Goal: Task Accomplishment & Management: Manage account settings

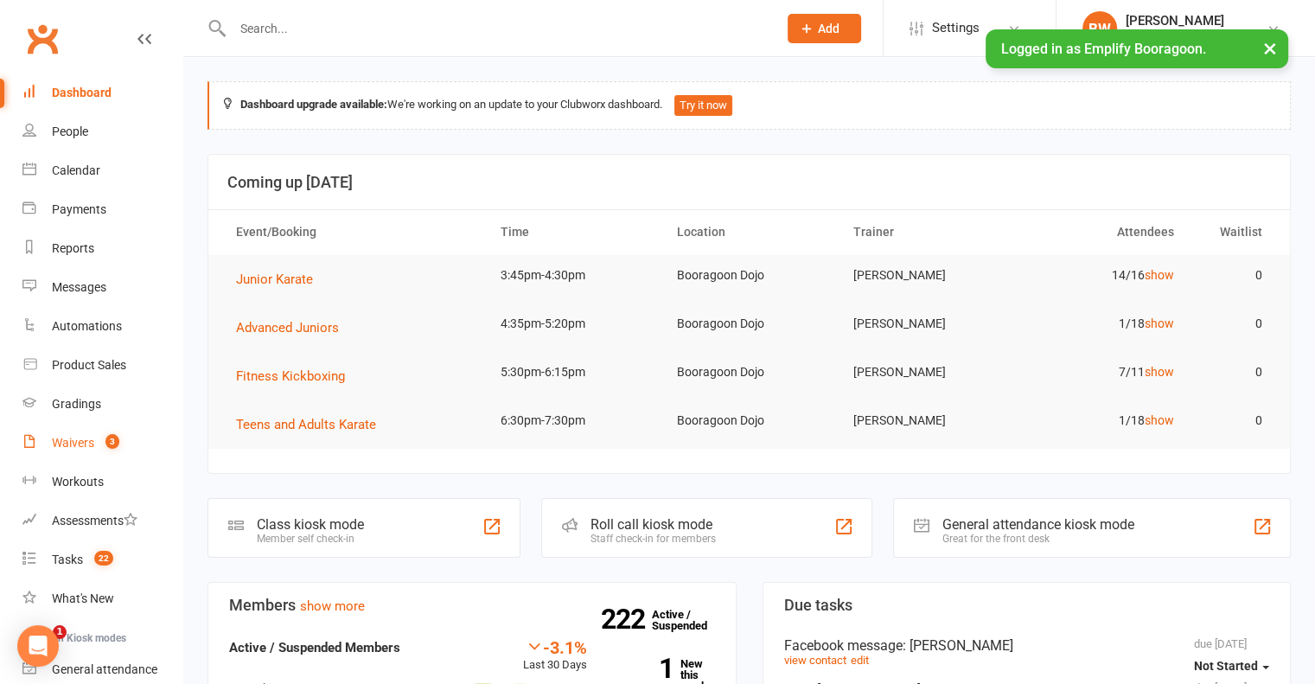
click at [80, 444] on div "Waivers" at bounding box center [73, 443] width 42 height 14
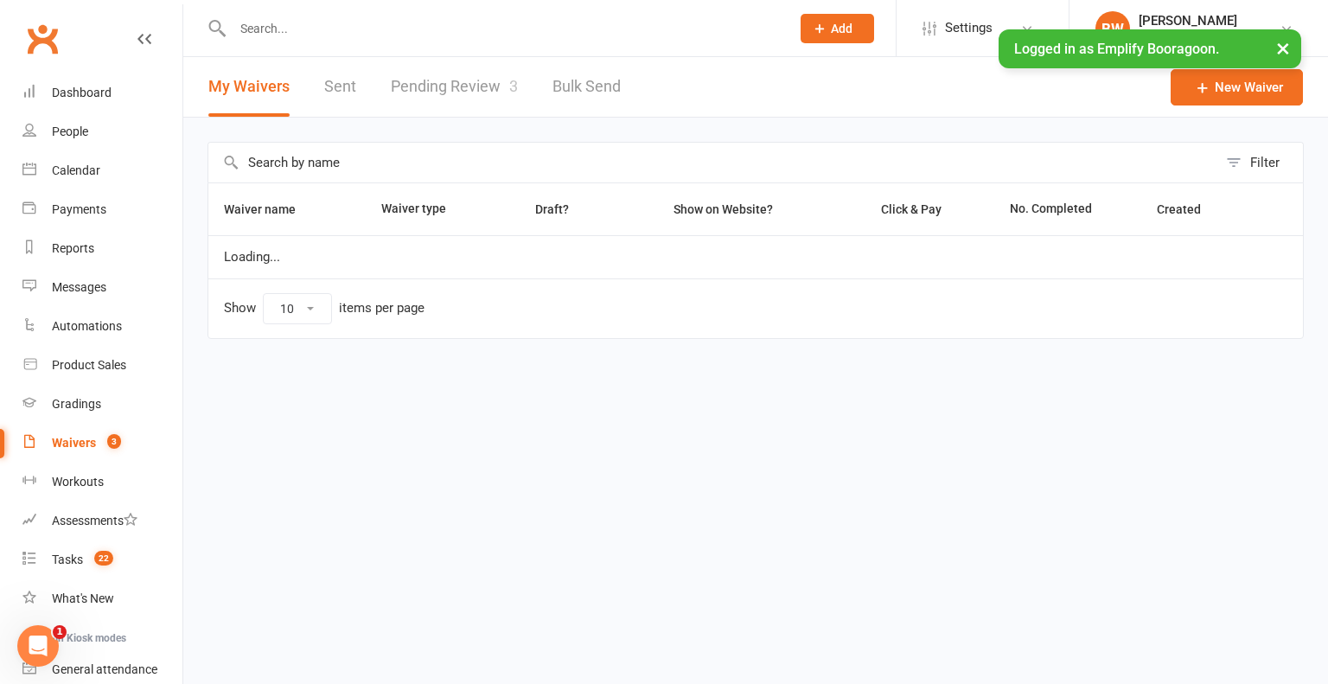
select select "100"
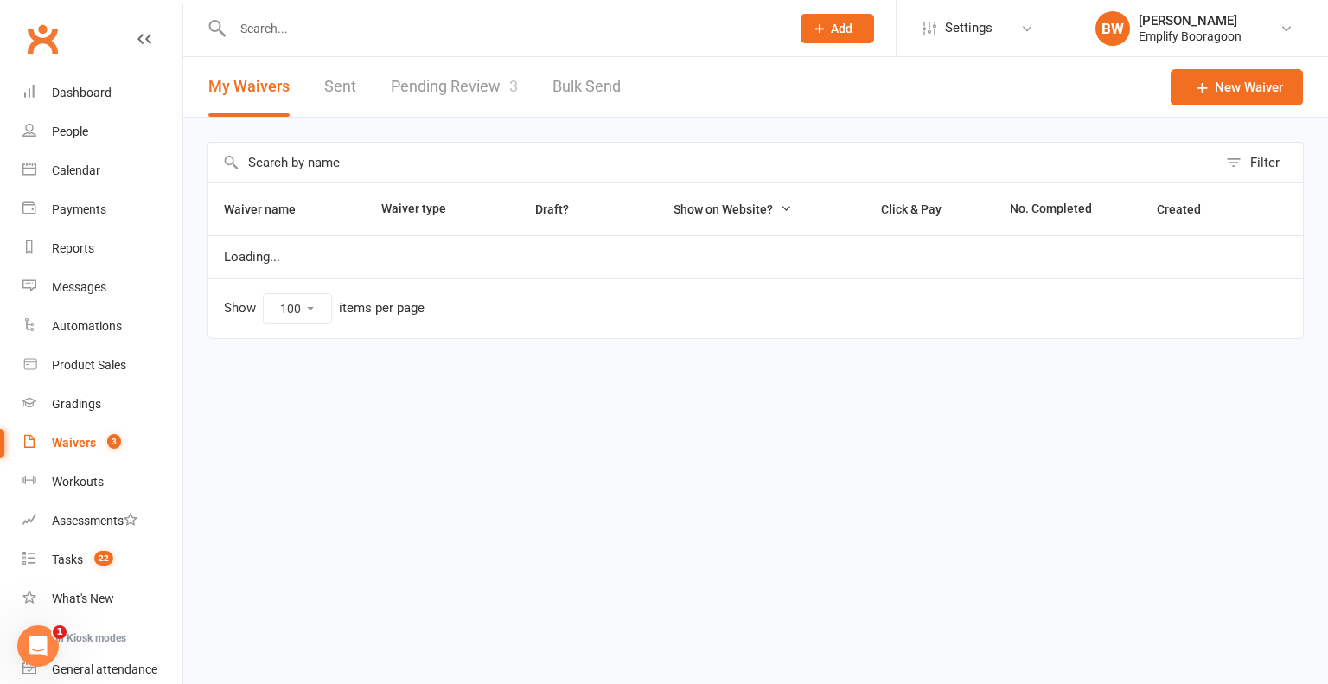
click at [479, 88] on link "Pending Review 3" at bounding box center [454, 87] width 127 height 60
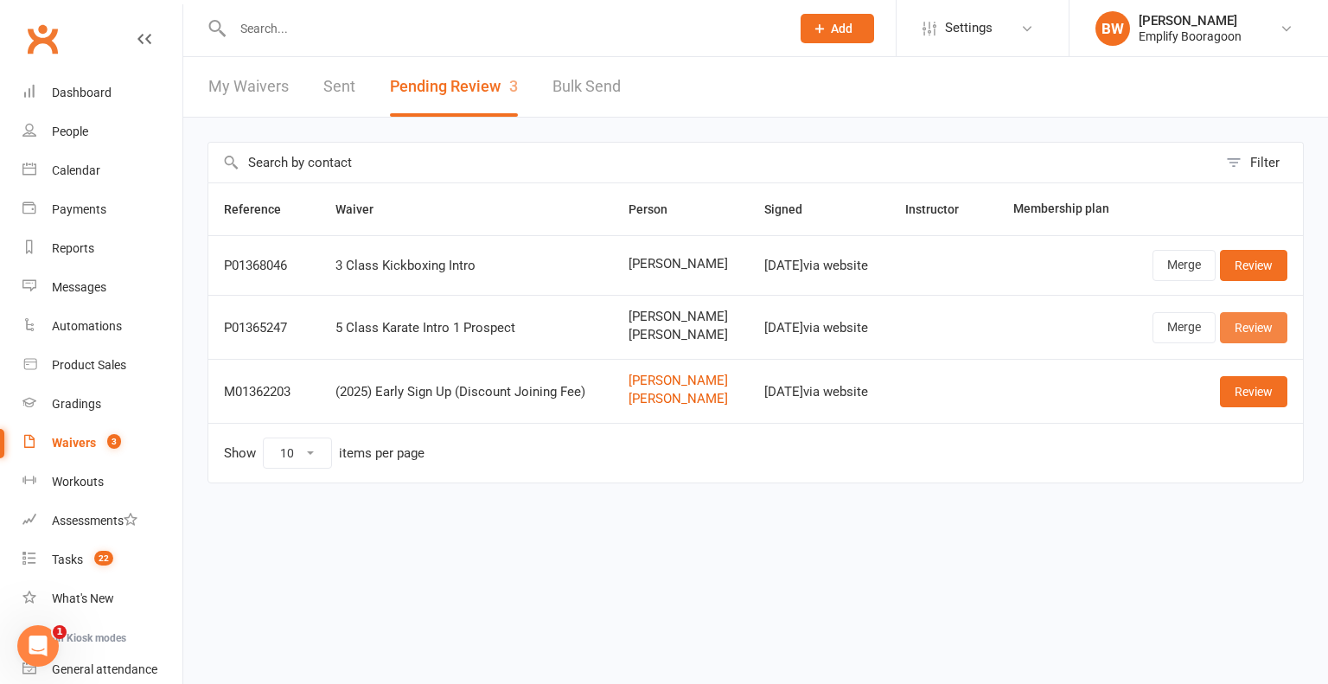
click at [1265, 333] on link "Review" at bounding box center [1253, 327] width 67 height 31
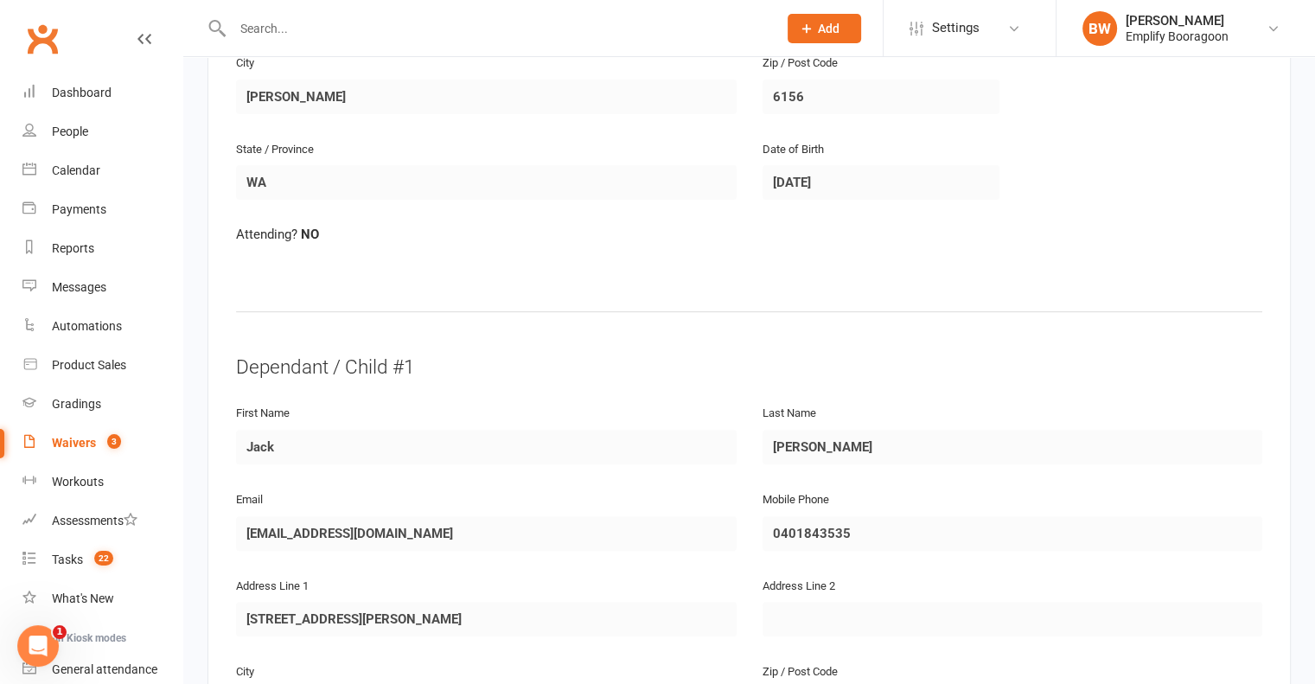
scroll to position [1124, 0]
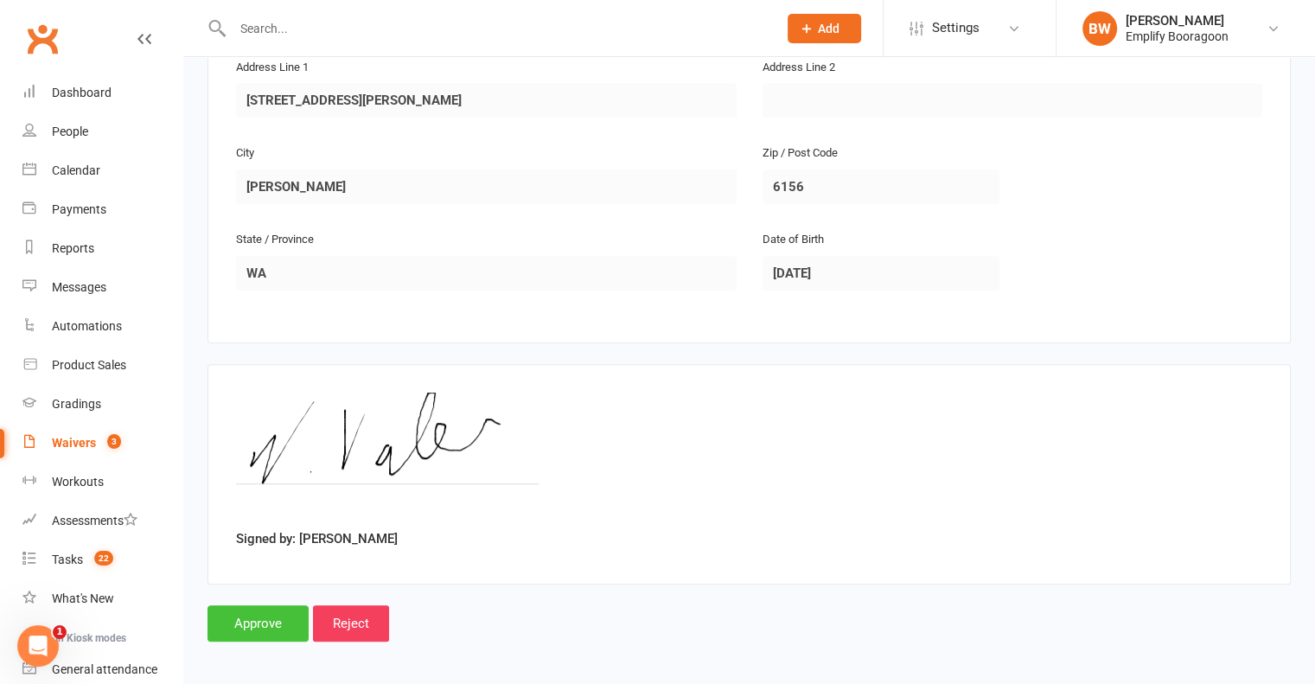
click at [261, 622] on input "Approve" at bounding box center [258, 623] width 101 height 36
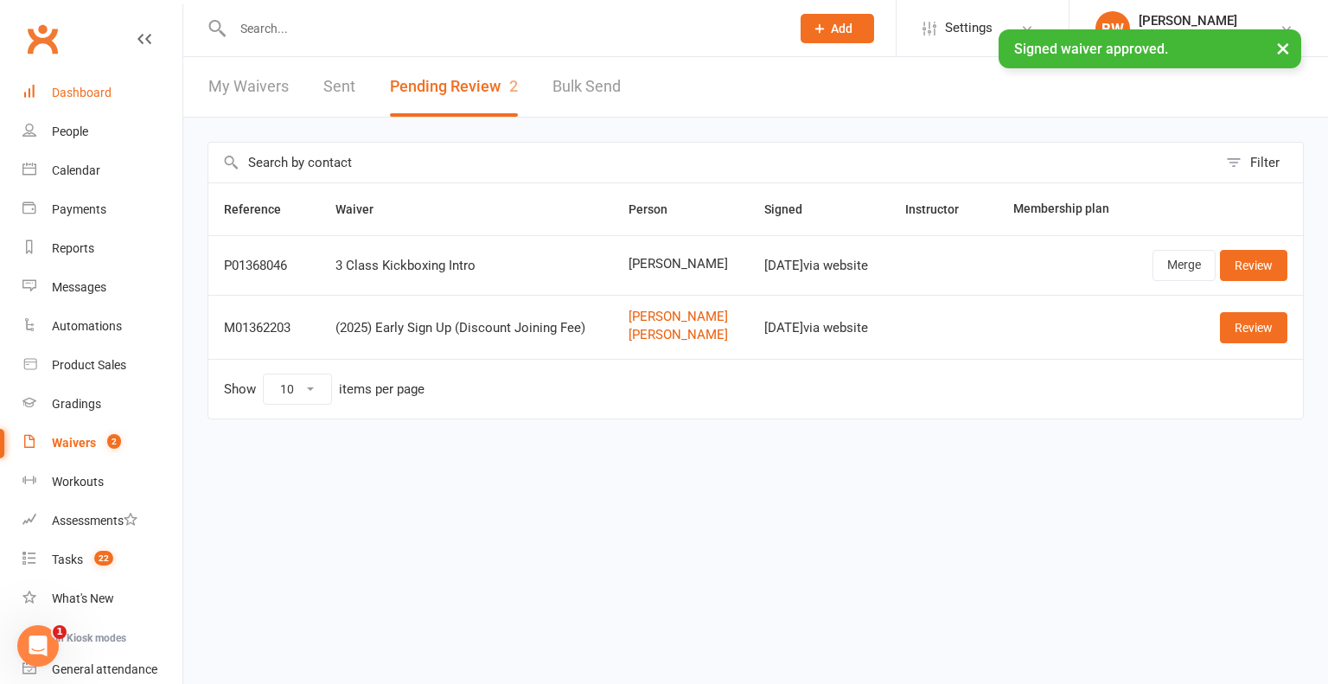
click at [128, 97] on link "Dashboard" at bounding box center [102, 93] width 160 height 39
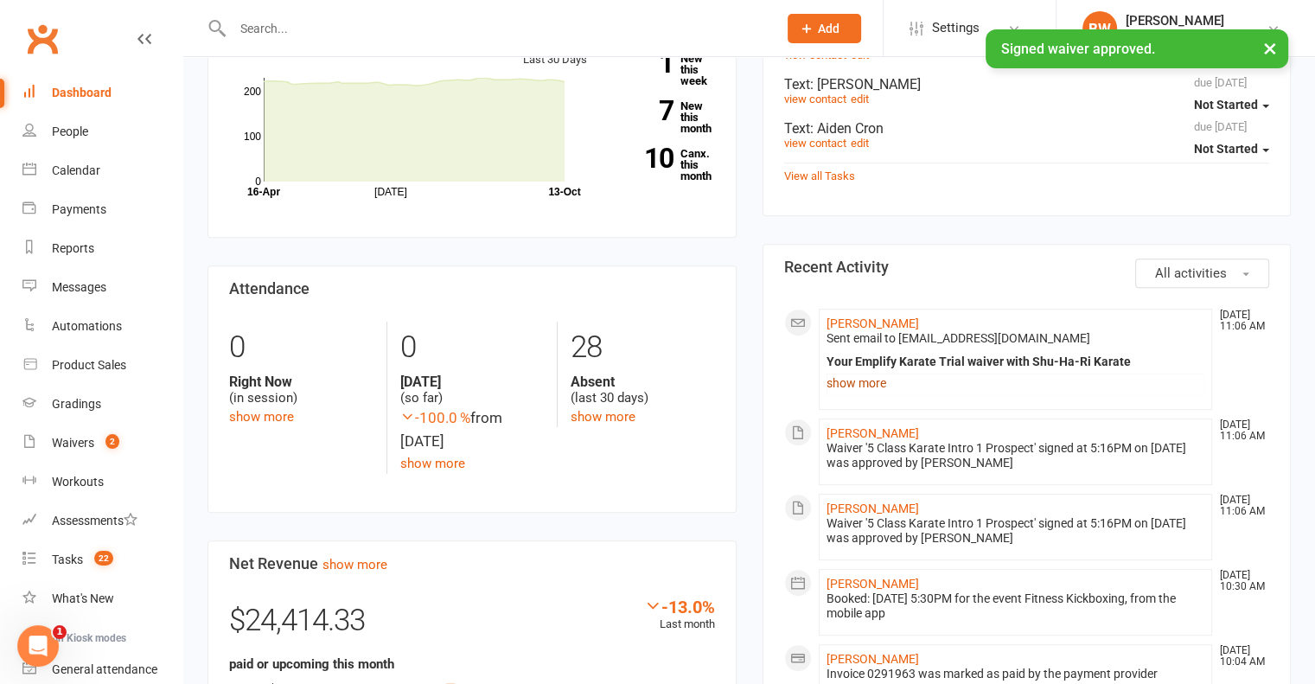
scroll to position [778, 0]
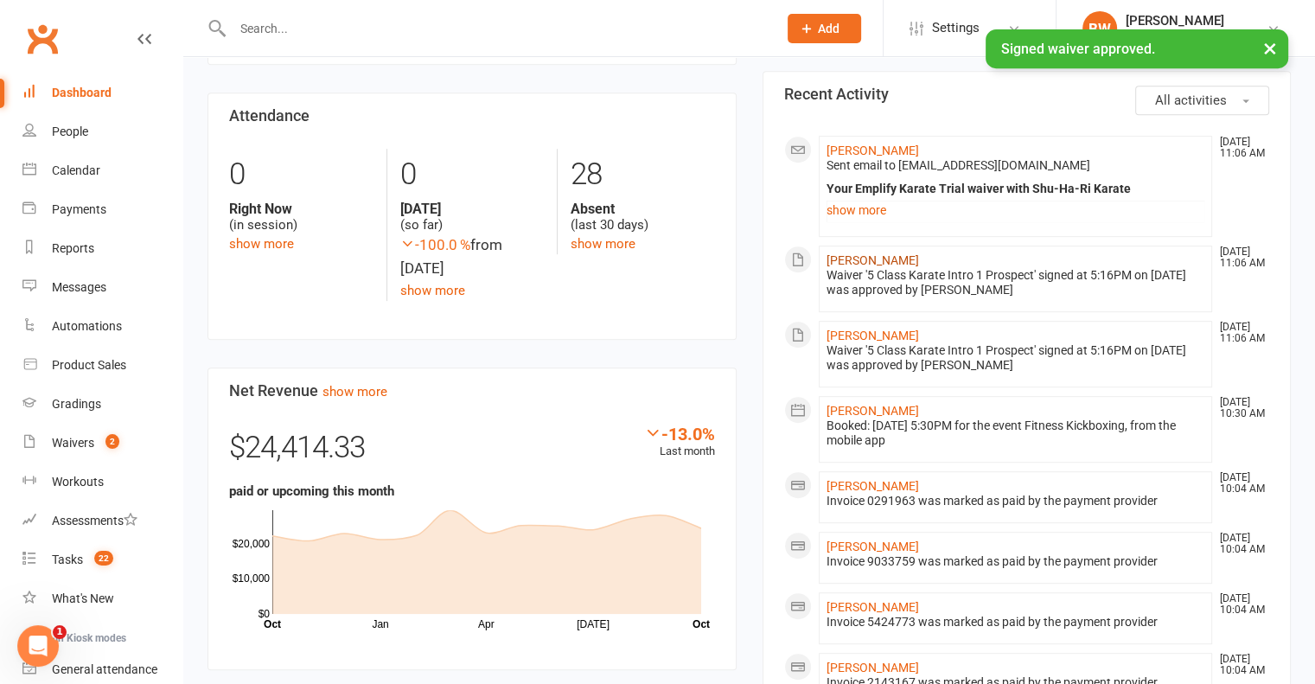
click at [865, 255] on link "[PERSON_NAME]" at bounding box center [873, 260] width 93 height 14
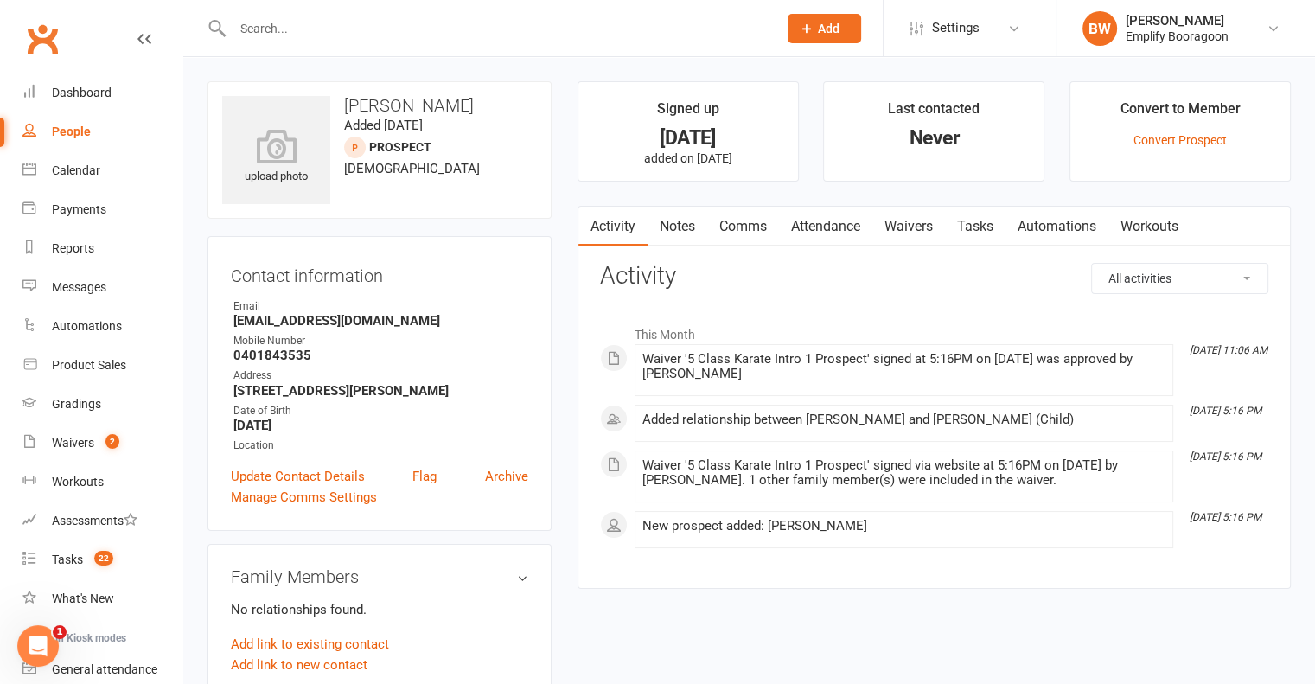
click at [860, 229] on link "Attendance" at bounding box center [825, 227] width 93 height 40
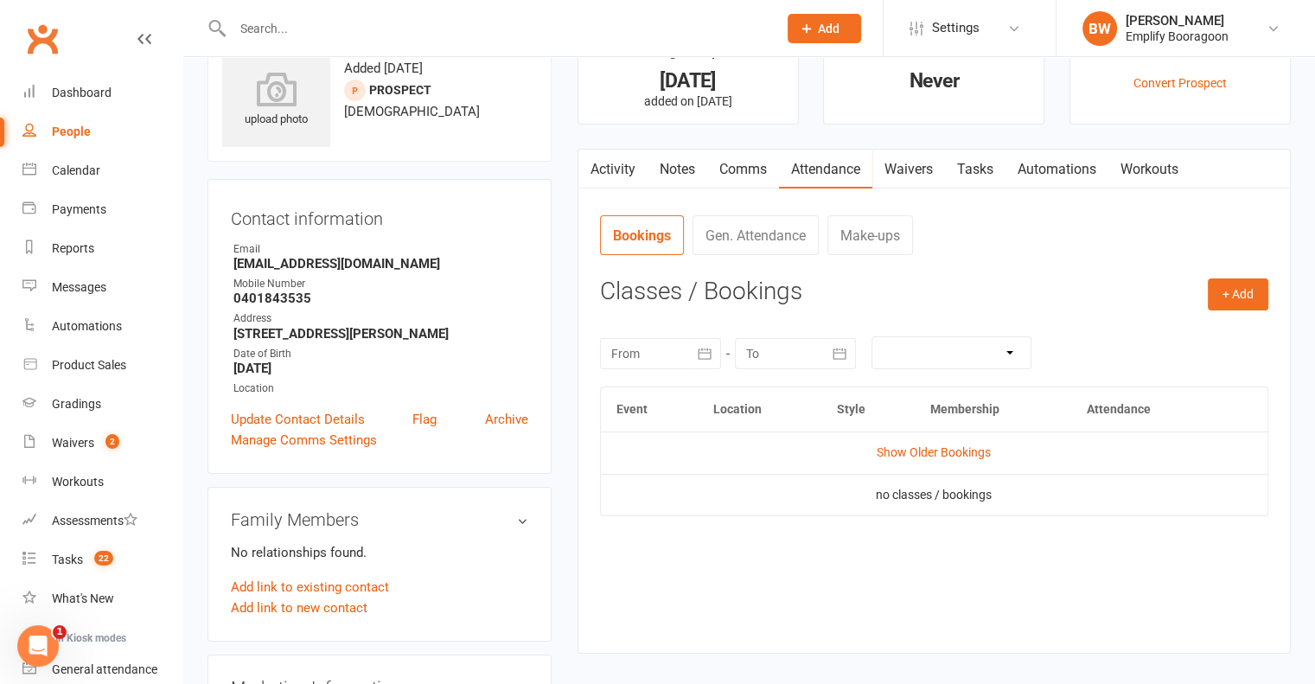
scroll to position [86, 0]
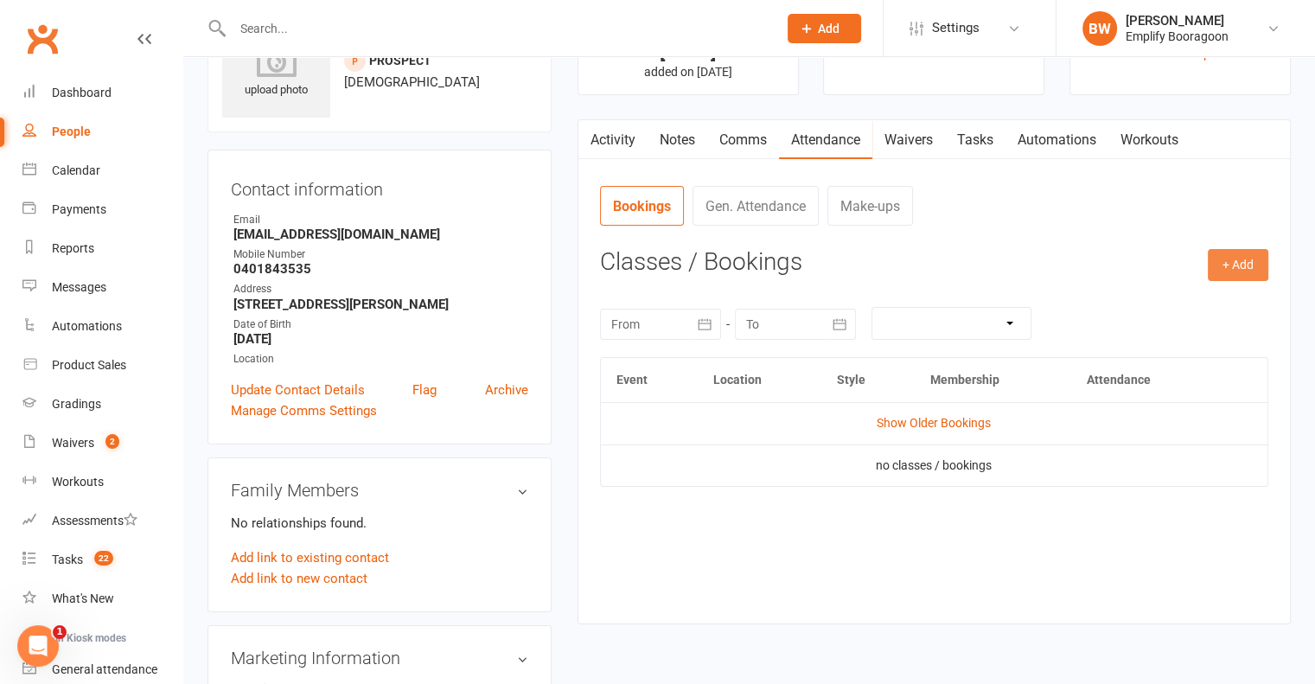
click at [1239, 272] on button "+ Add" at bounding box center [1238, 264] width 61 height 31
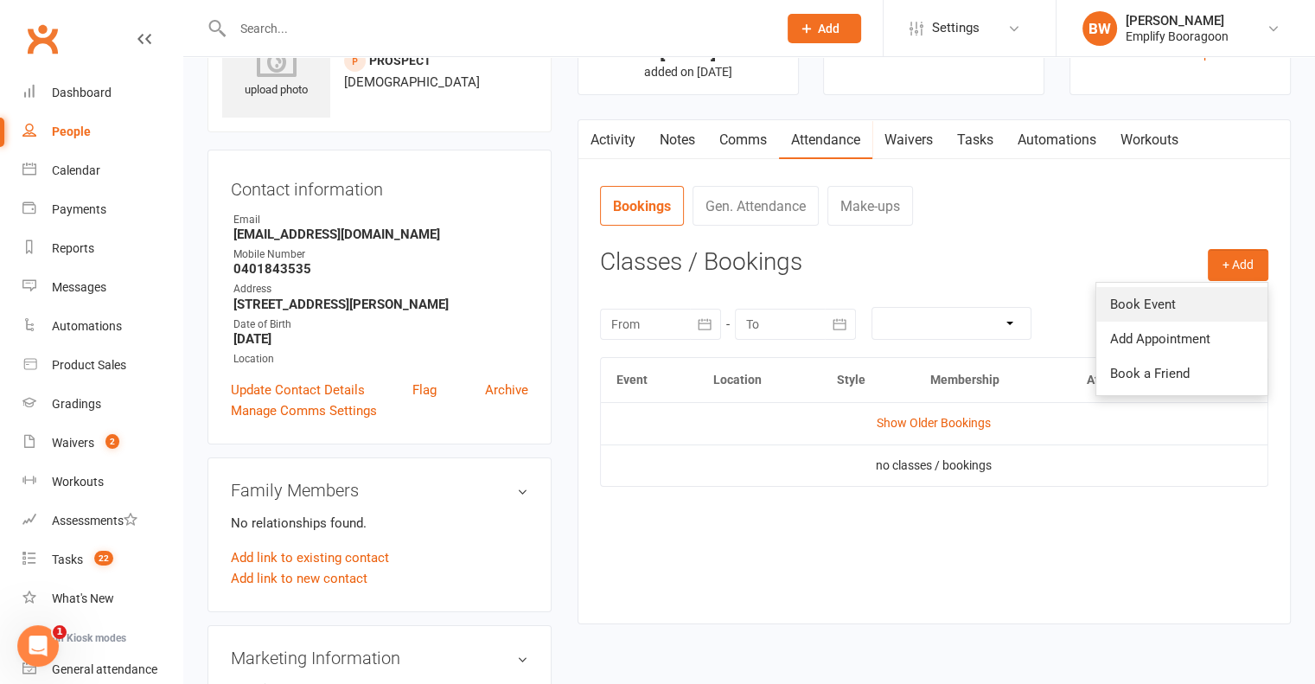
click at [1150, 310] on link "Book Event" at bounding box center [1182, 304] width 171 height 35
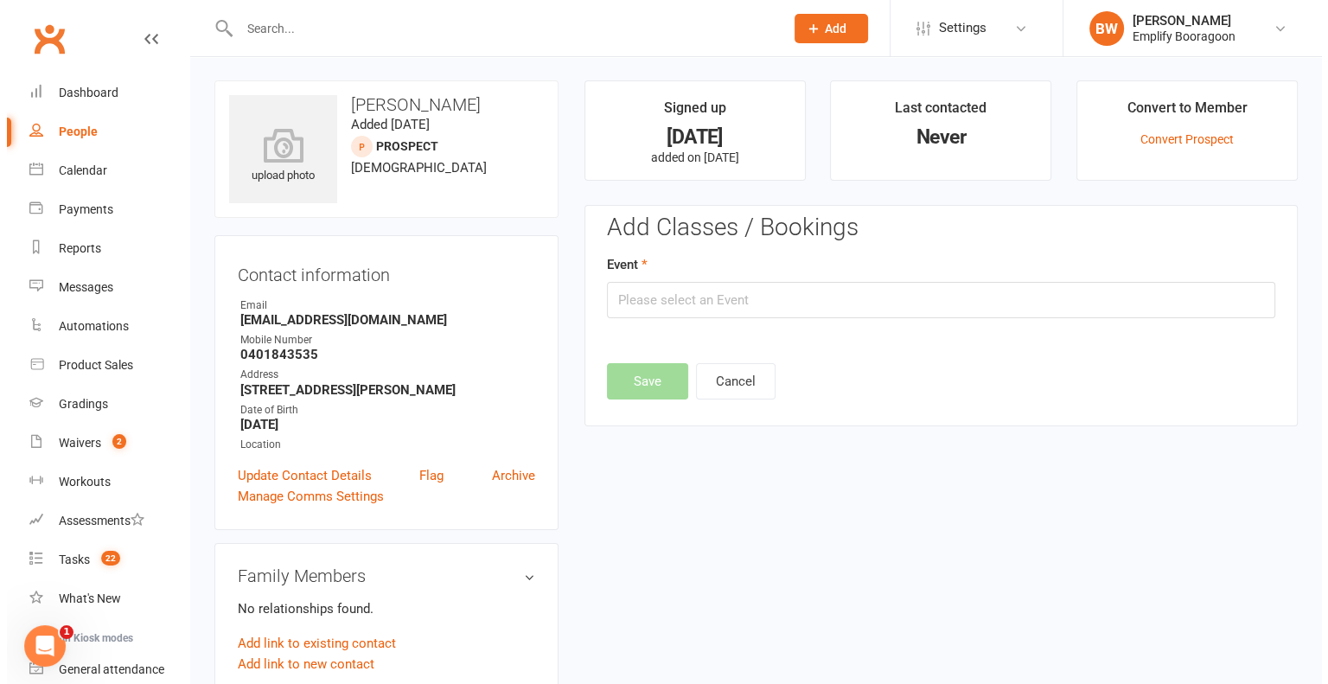
scroll to position [0, 0]
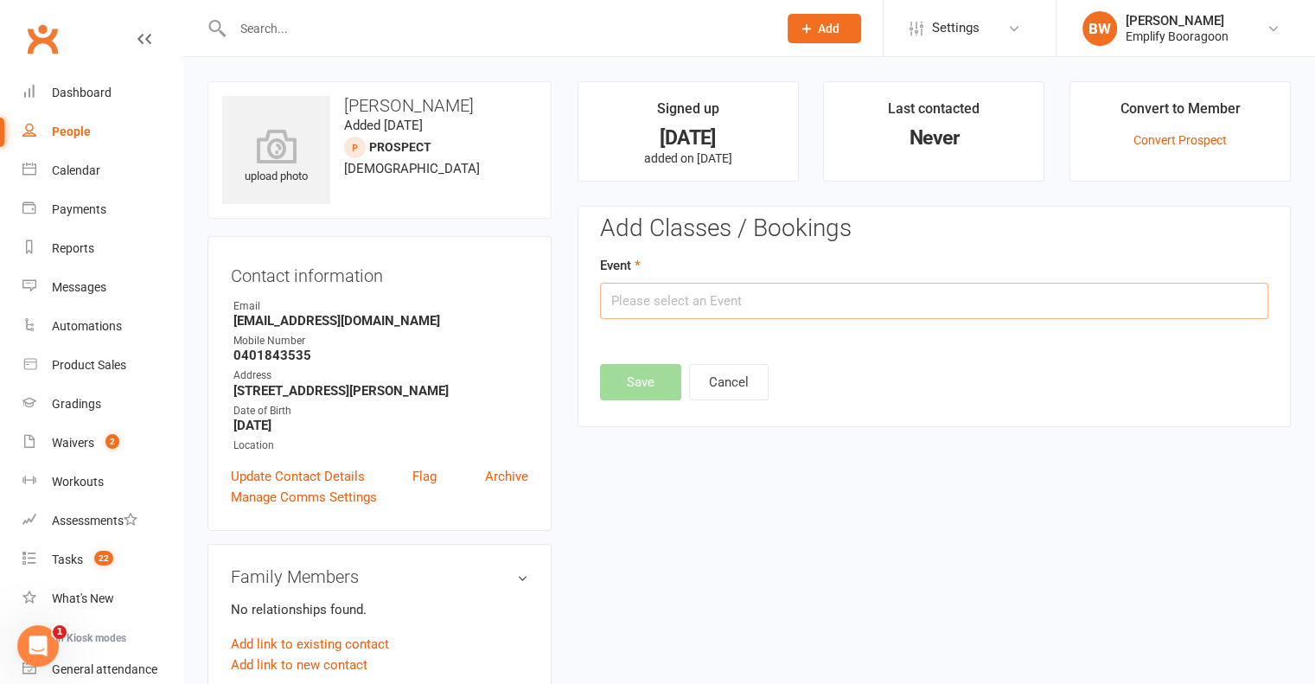
click at [715, 316] on input "text" at bounding box center [934, 301] width 668 height 36
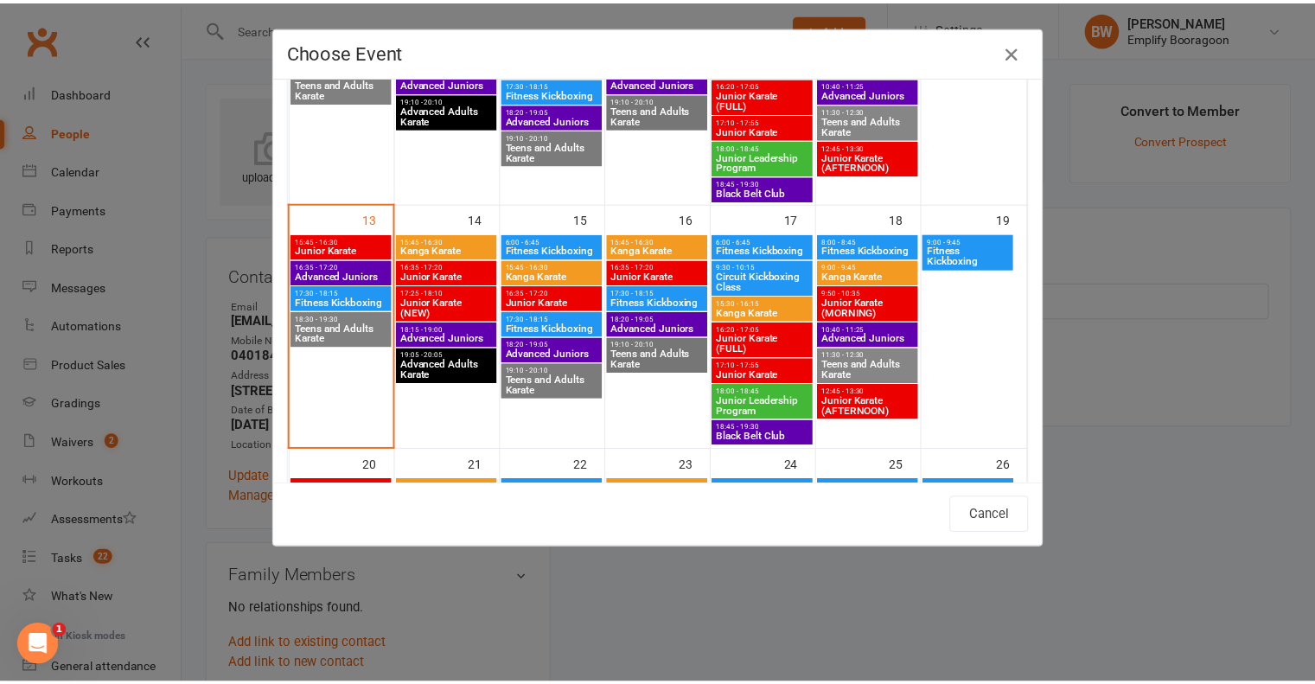
scroll to position [519, 0]
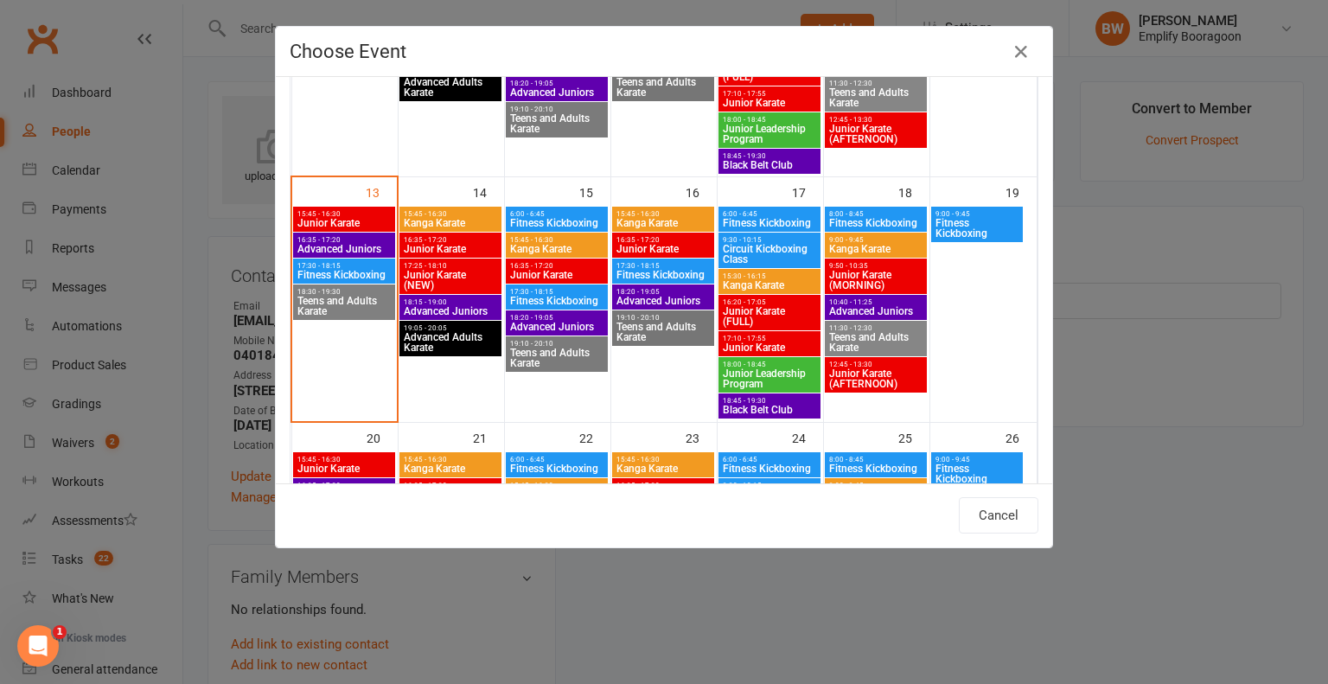
click at [334, 221] on span "Junior Karate" at bounding box center [344, 223] width 95 height 10
type input "Junior Karate - [DATE] 3:45:00 PM"
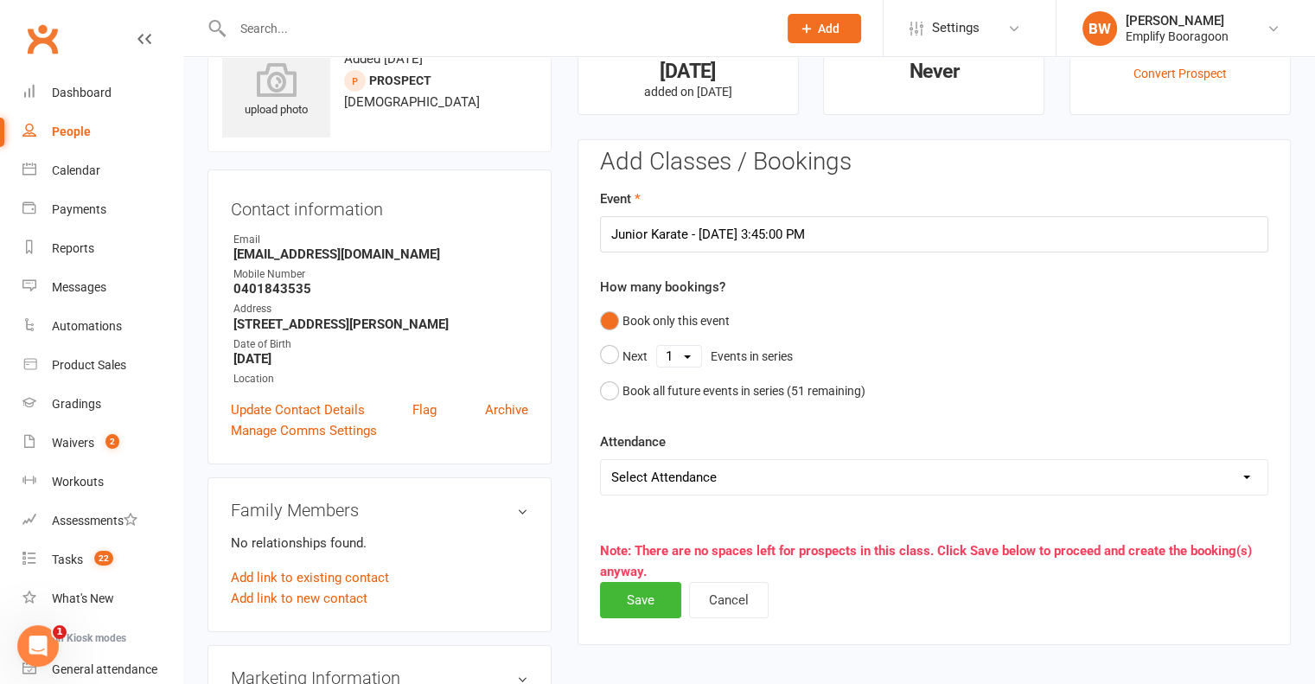
scroll to position [173, 0]
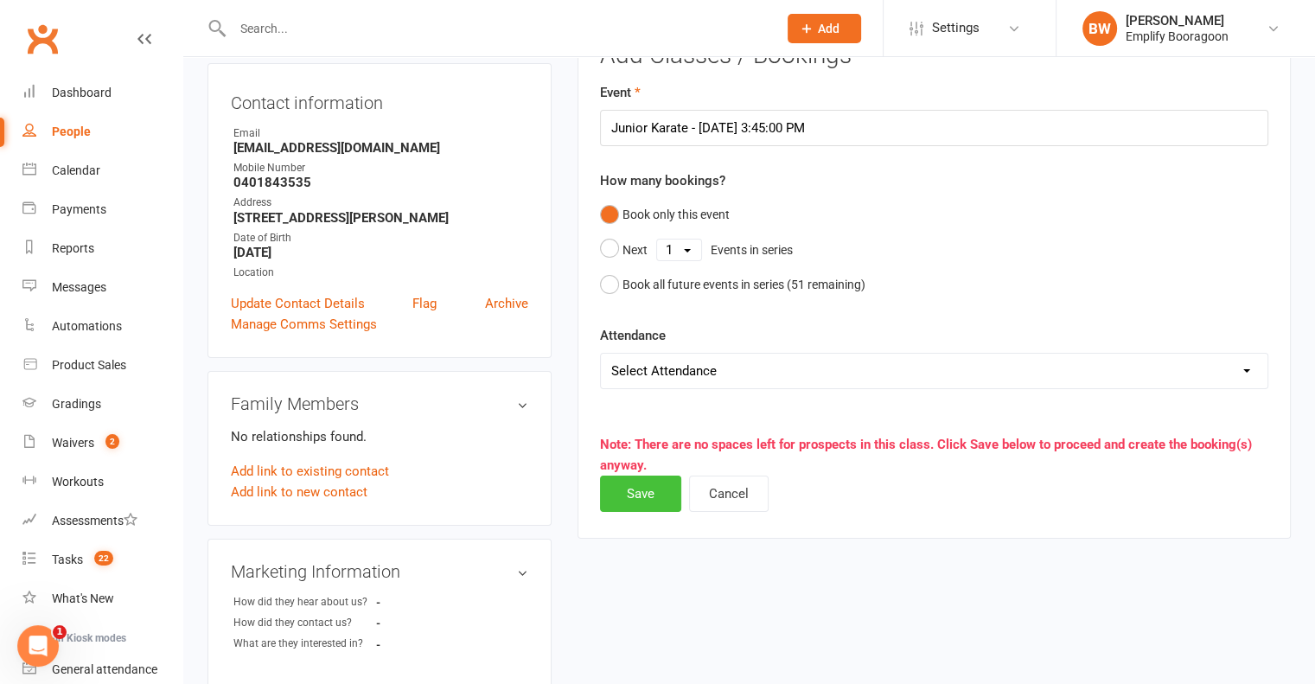
click at [657, 495] on button "Save" at bounding box center [640, 494] width 81 height 36
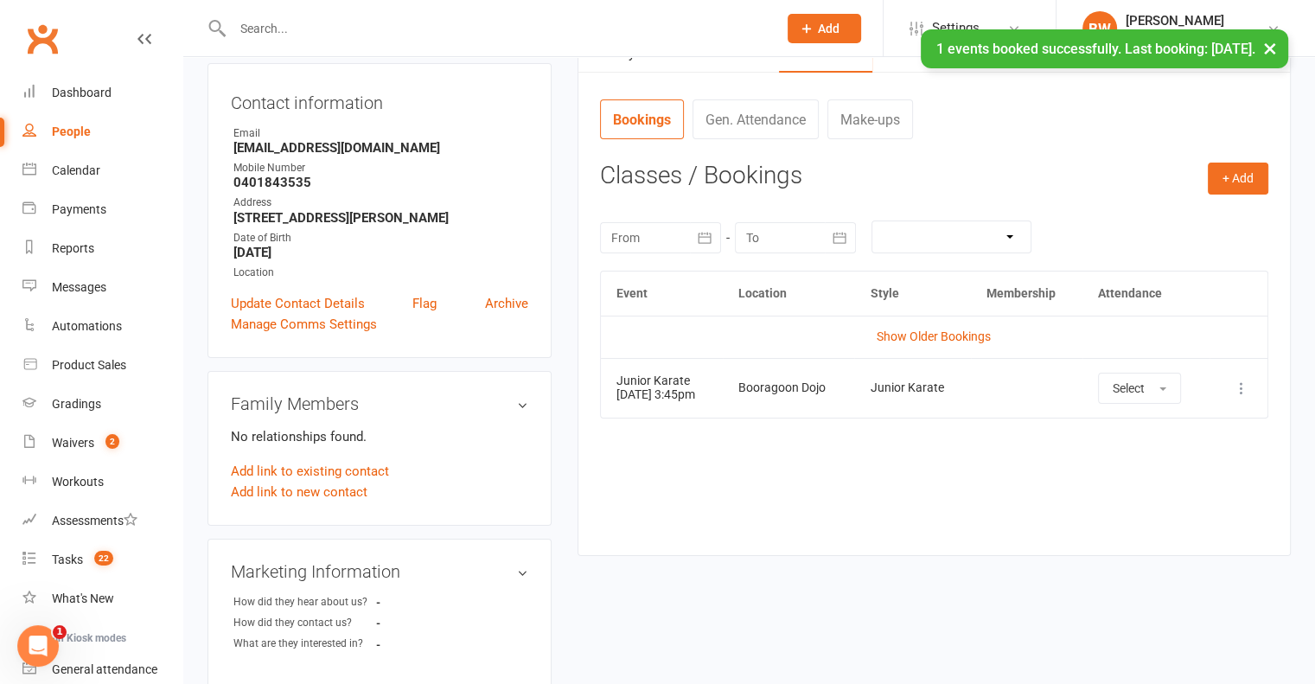
scroll to position [0, 0]
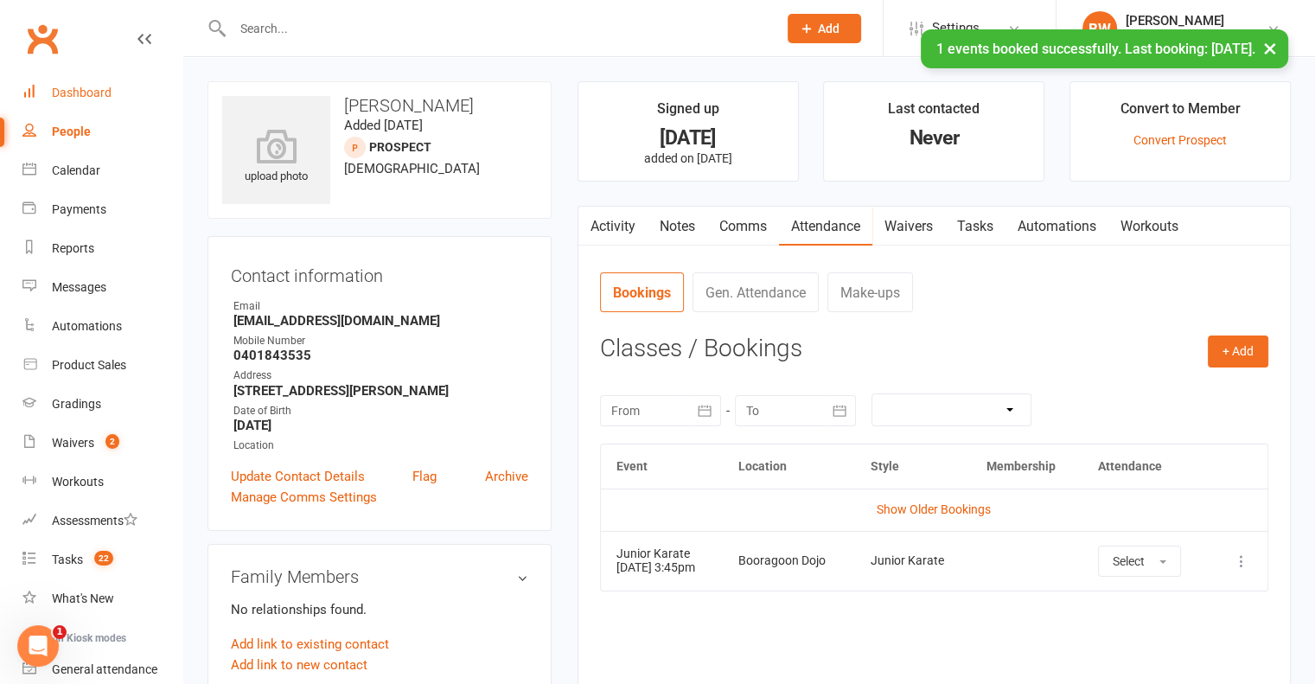
click at [93, 93] on div "Dashboard" at bounding box center [82, 93] width 60 height 14
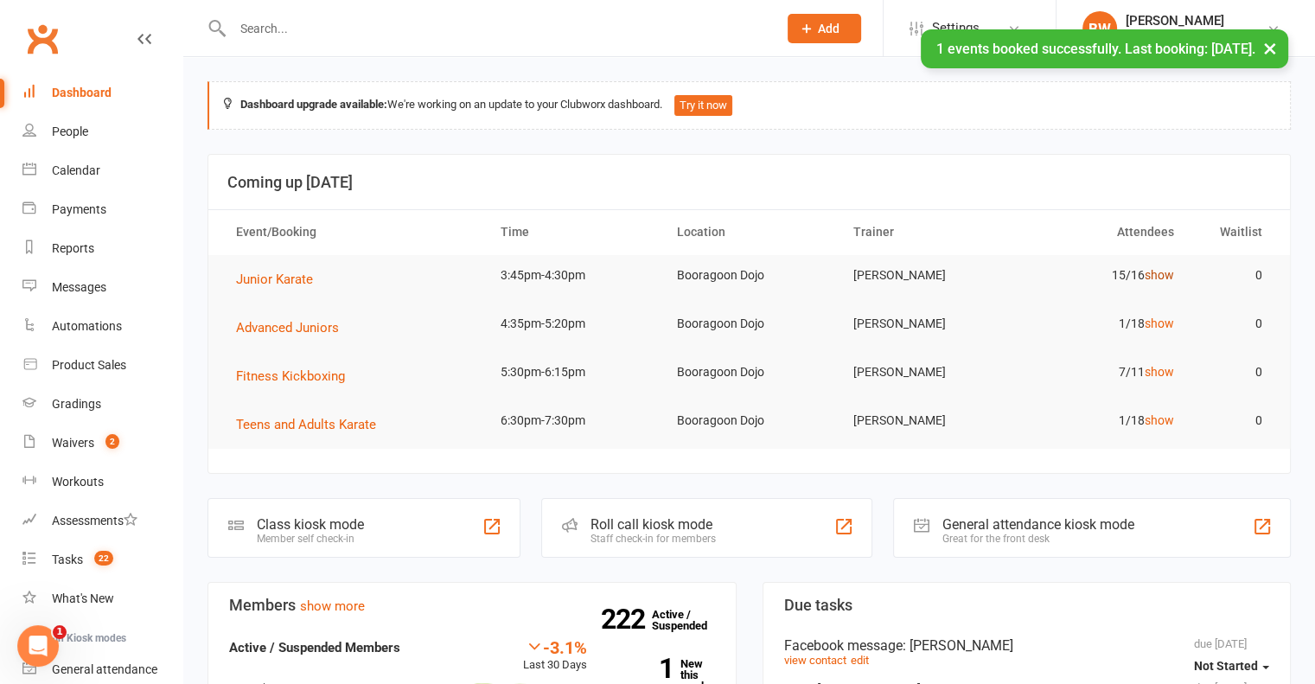
click at [1164, 268] on link "show" at bounding box center [1159, 275] width 29 height 14
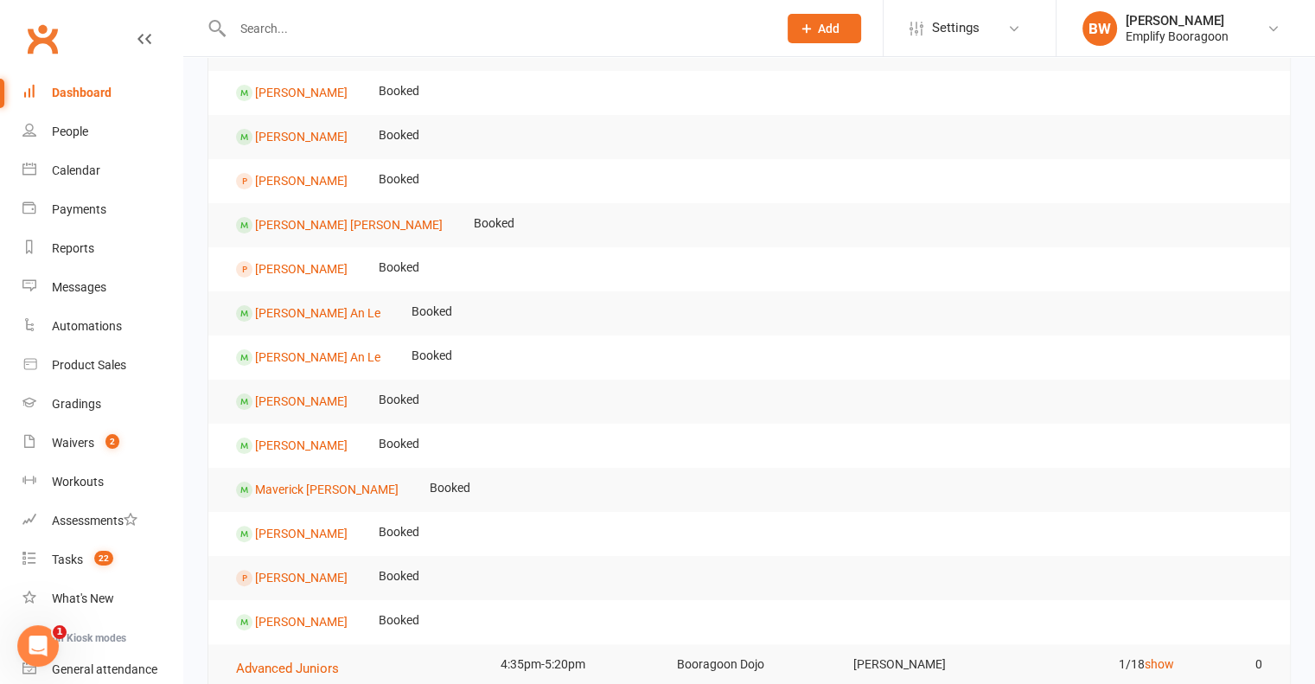
scroll to position [346, 0]
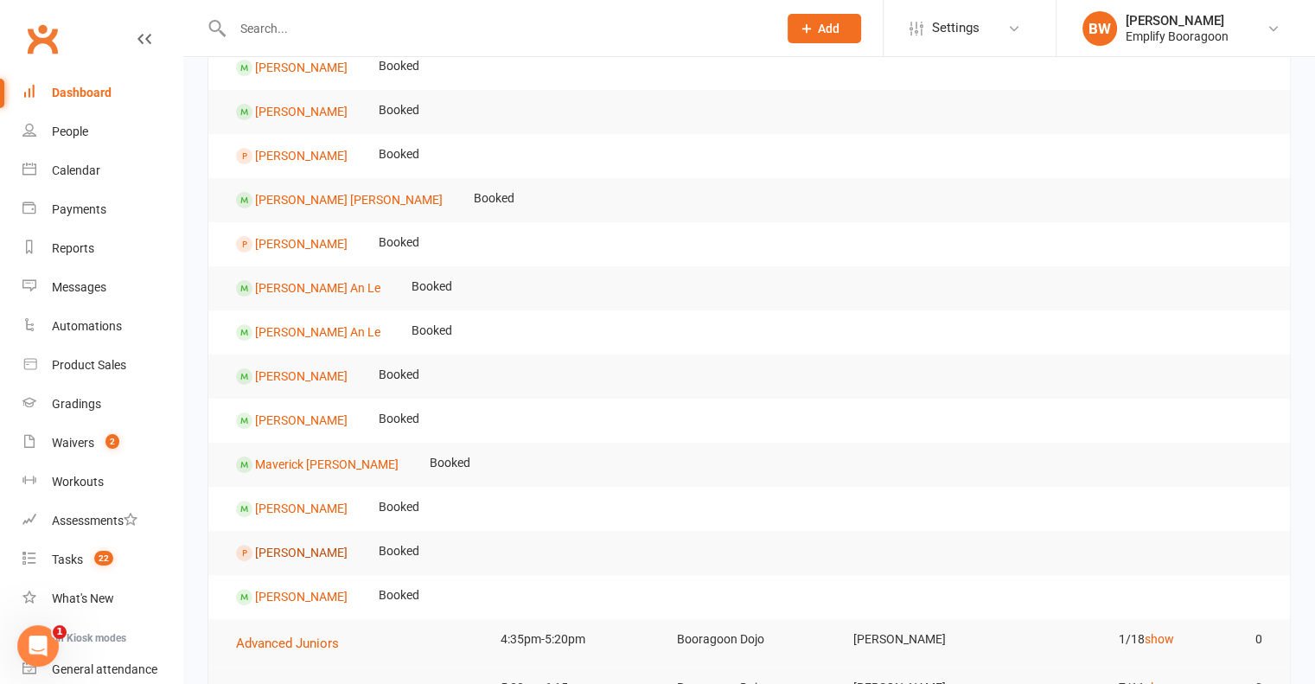
click at [310, 548] on link "[PERSON_NAME]" at bounding box center [301, 552] width 93 height 14
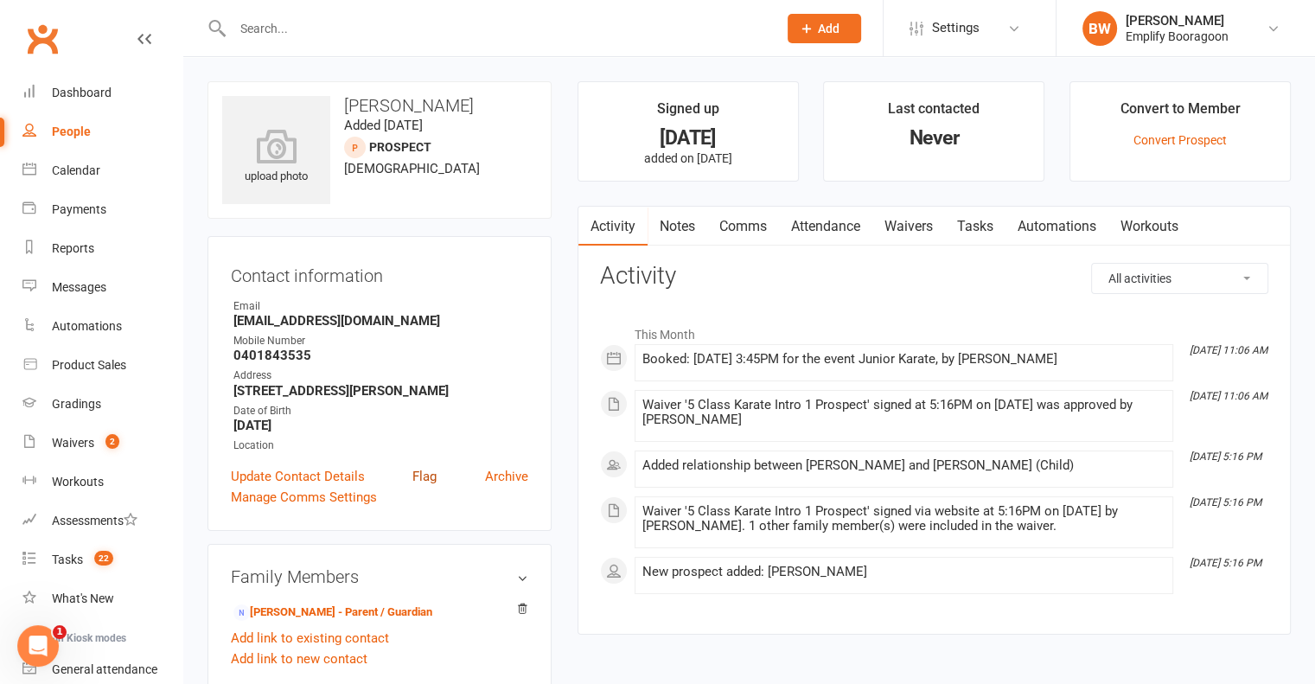
click at [428, 468] on link "Flag" at bounding box center [424, 476] width 24 height 21
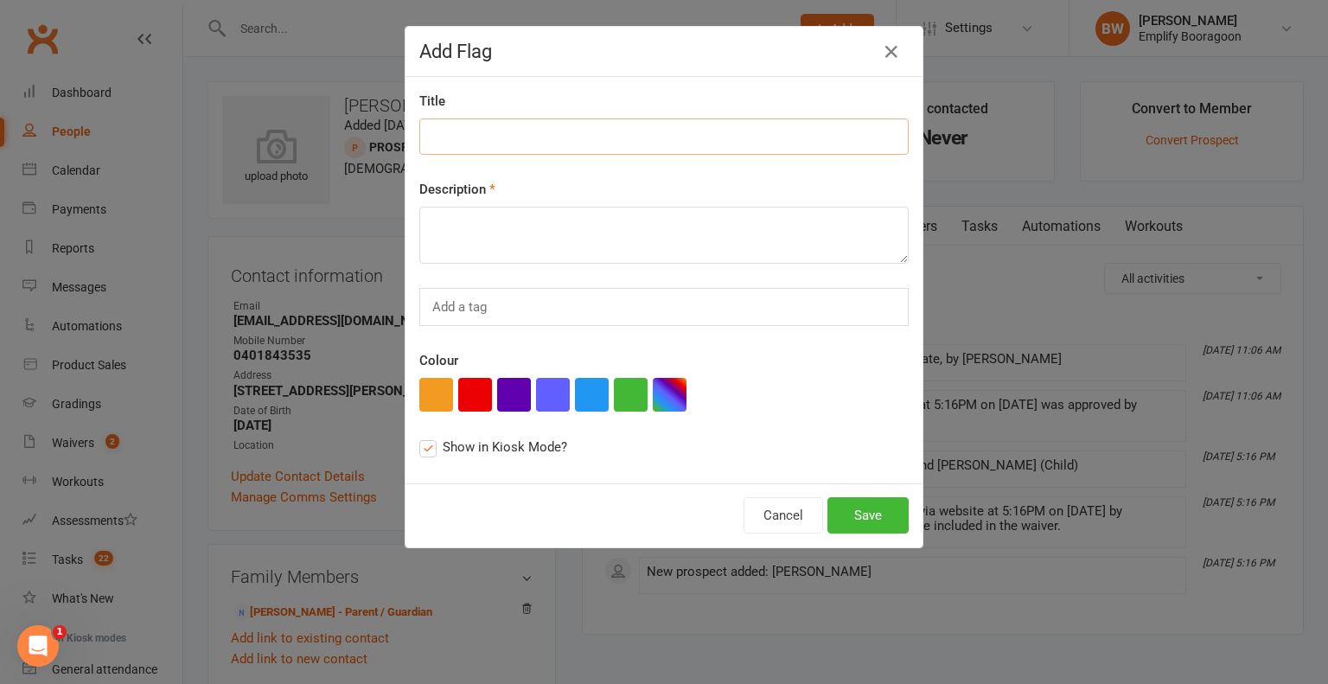
click at [548, 133] on input at bounding box center [663, 136] width 489 height 36
type input "2 Trial"
click at [635, 238] on textarea at bounding box center [663, 235] width 489 height 57
click at [476, 454] on label "Show in Kiosk Mode?" at bounding box center [493, 447] width 148 height 21
click at [431, 437] on input "Show in Kiosk Mode?" at bounding box center [424, 437] width 11 height 0
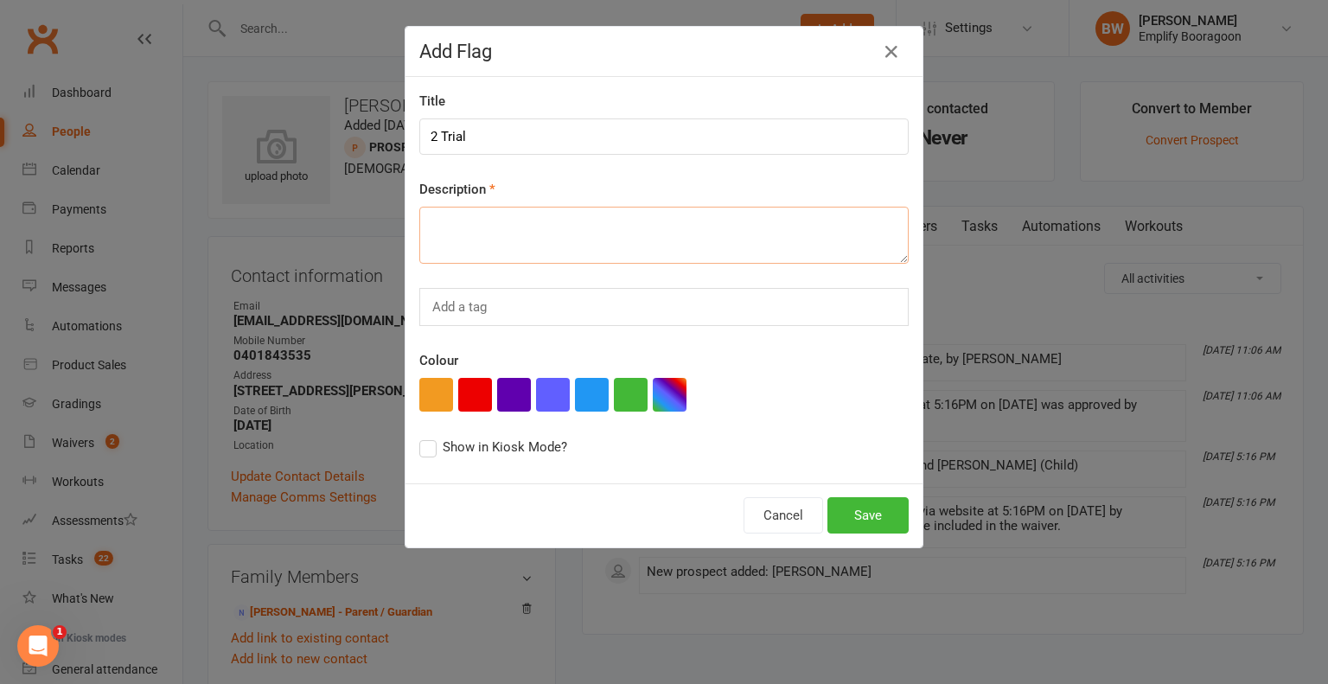
click at [534, 239] on textarea at bounding box center [663, 235] width 489 height 57
type textarea "2 Free trial classes from buddy week"
click at [856, 514] on button "Save" at bounding box center [868, 515] width 81 height 36
